Goal: Task Accomplishment & Management: Manage account settings

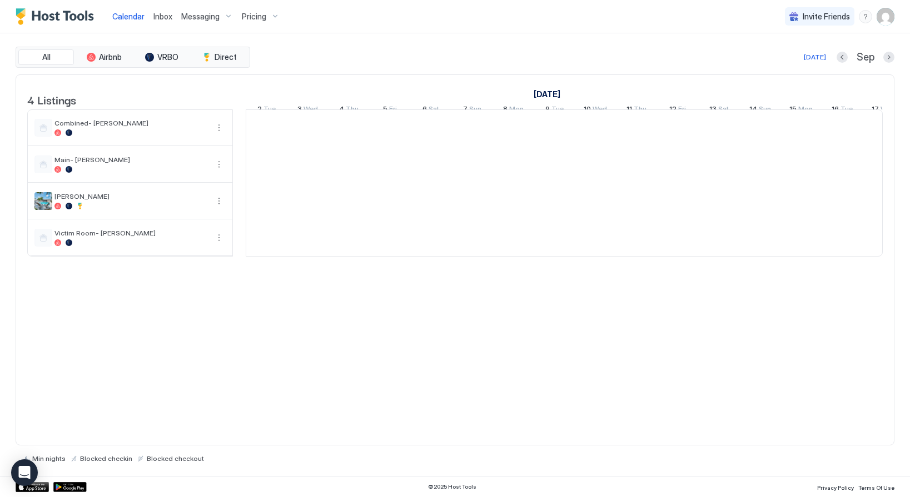
scroll to position [0, 617]
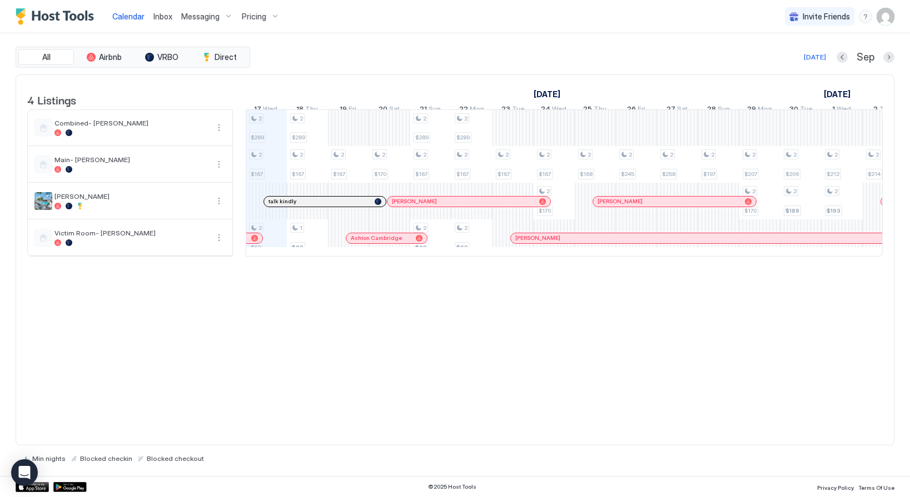
click at [893, 12] on img "User profile" at bounding box center [885, 17] width 18 height 18
click at [793, 57] on span "Settings" at bounding box center [785, 62] width 30 height 10
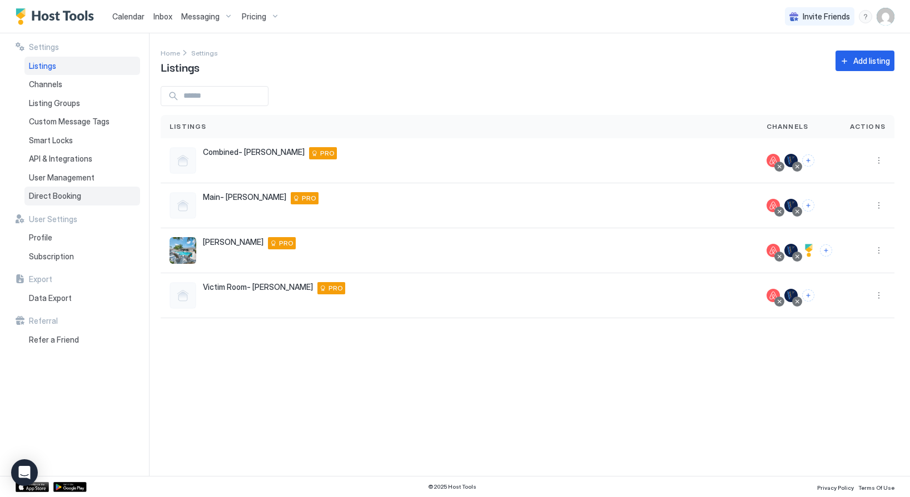
click at [60, 197] on span "Direct Booking" at bounding box center [55, 196] width 52 height 10
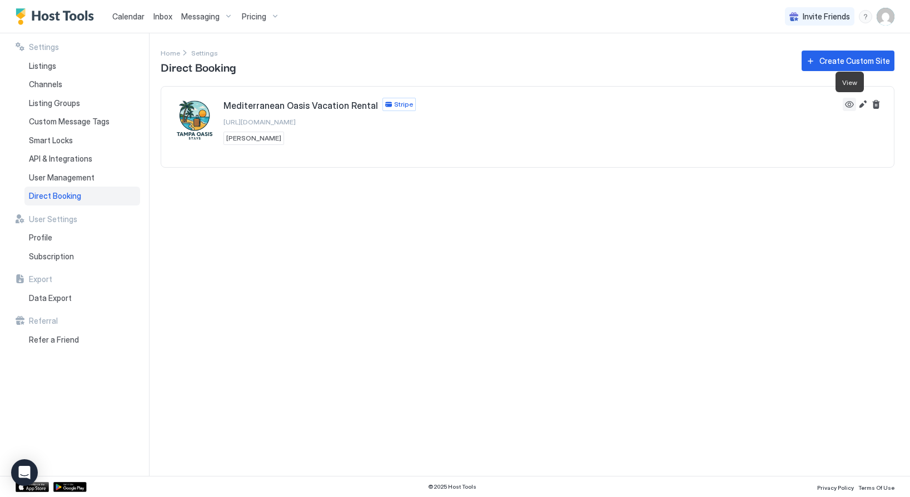
click at [848, 104] on button "View" at bounding box center [849, 104] width 13 height 13
click at [864, 104] on button "Edit" at bounding box center [862, 104] width 13 height 13
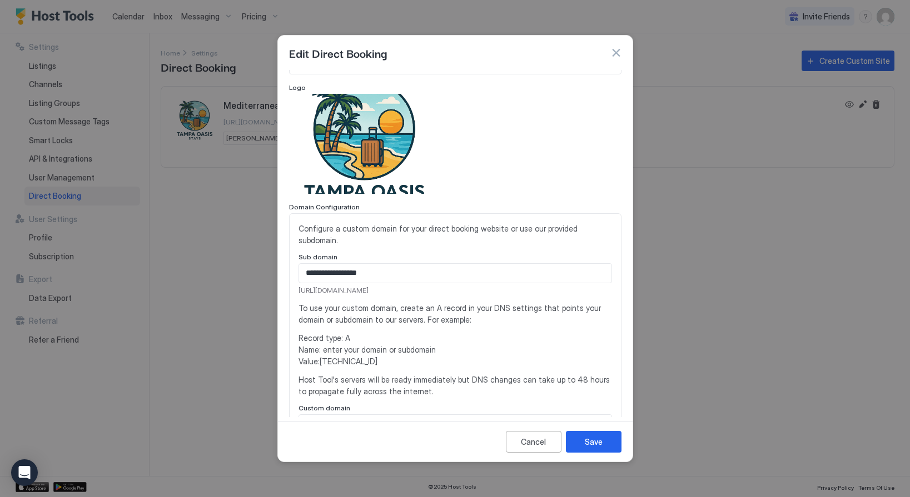
scroll to position [29, 0]
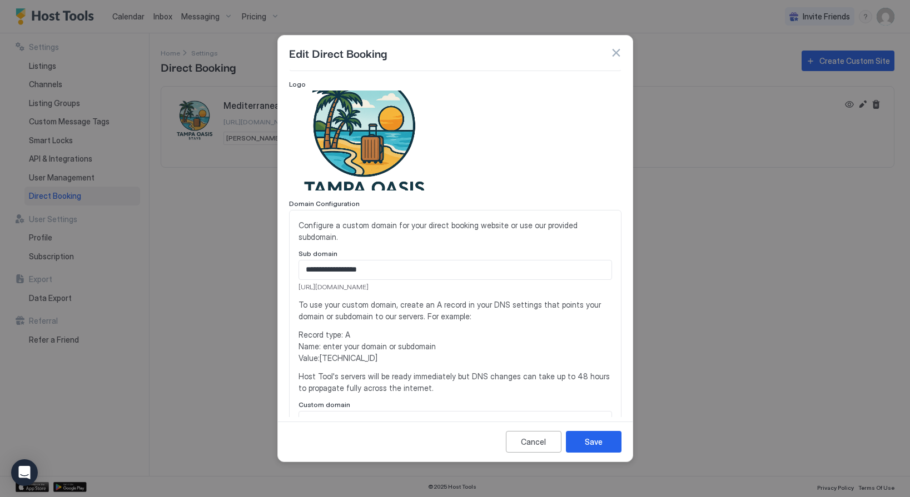
drag, startPoint x: 438, startPoint y: 274, endPoint x: 297, endPoint y: 273, distance: 141.7
click at [297, 273] on div "**********" at bounding box center [455, 325] width 332 height 231
copy span "https://direct.hosttools.com/tampaoasisvacation"
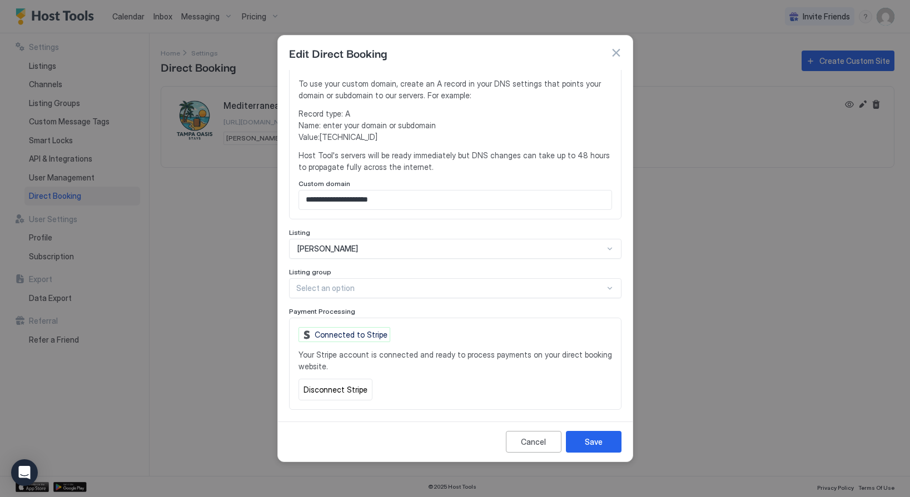
scroll to position [263, 0]
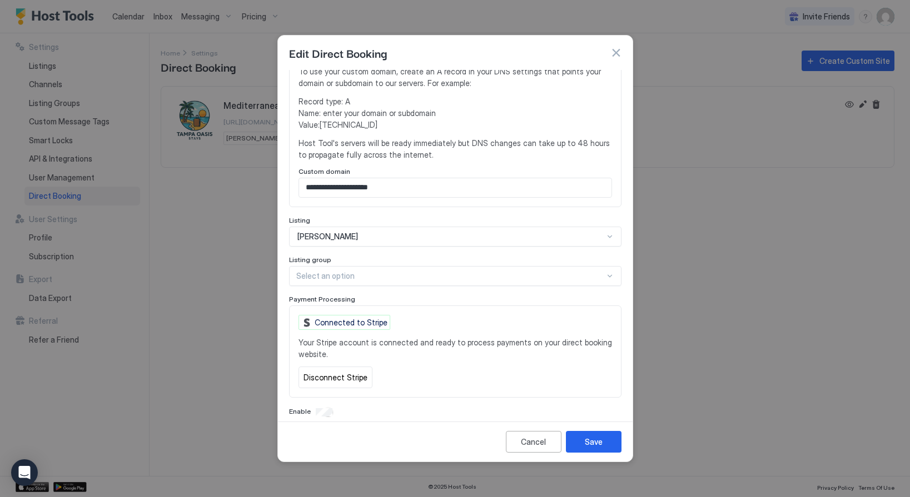
click at [812, 257] on div at bounding box center [455, 248] width 910 height 497
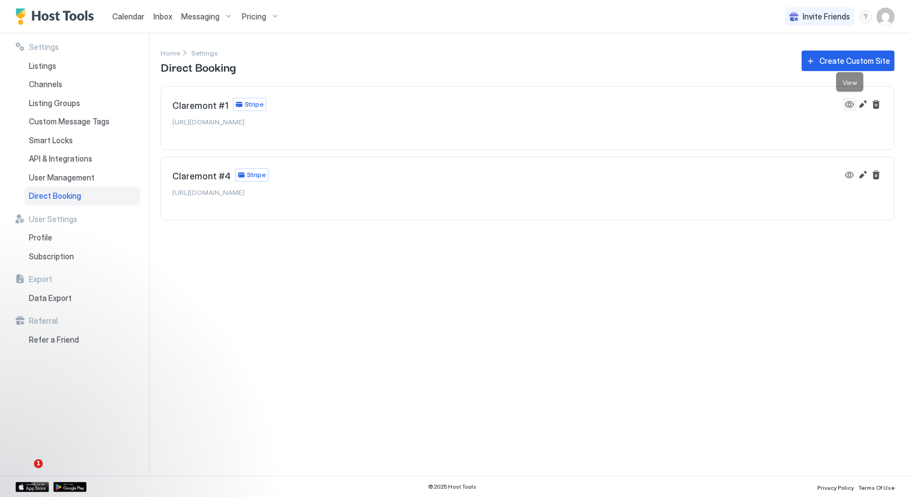
click at [853, 103] on button "View" at bounding box center [849, 104] width 13 height 13
click at [850, 176] on button "View" at bounding box center [849, 174] width 13 height 13
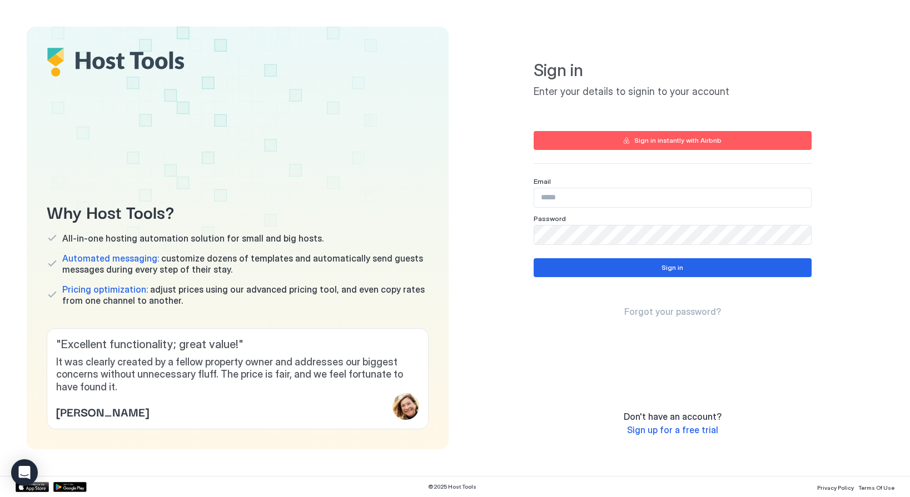
click at [584, 200] on input "Input Field" at bounding box center [672, 197] width 277 height 19
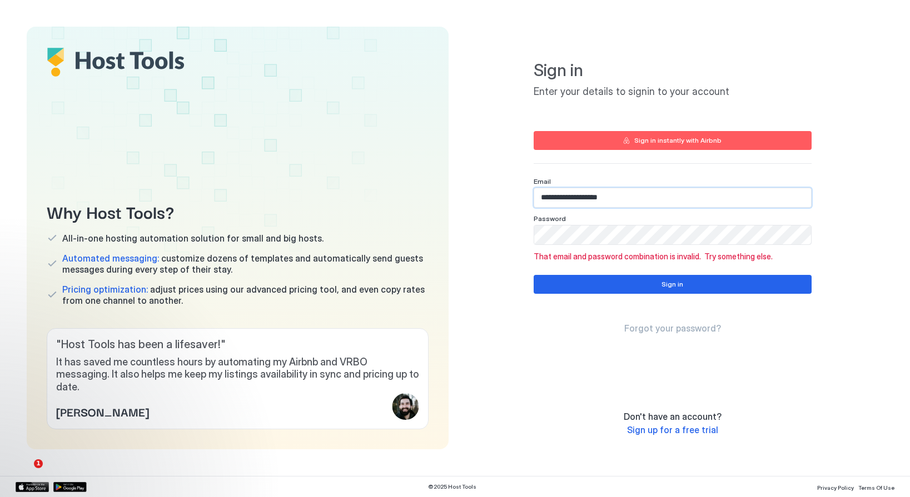
click at [586, 199] on input "**********" at bounding box center [672, 197] width 277 height 19
paste input "*"
type input "**********"
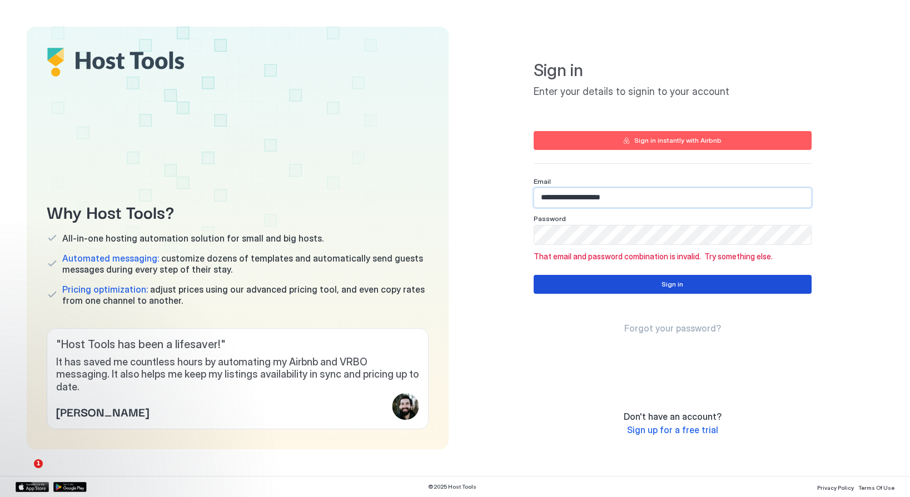
click at [593, 289] on button "Sign in" at bounding box center [673, 284] width 278 height 19
